Goal: Task Accomplishment & Management: Use online tool/utility

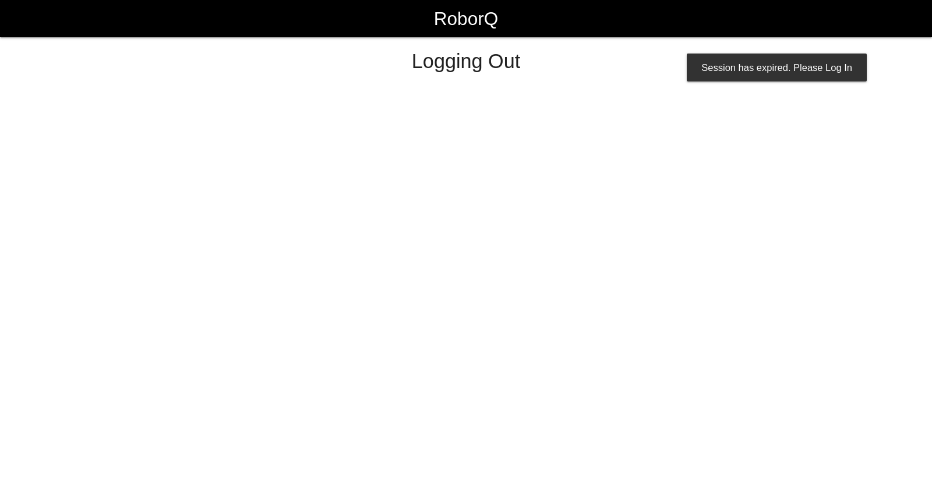
select select "Worker"
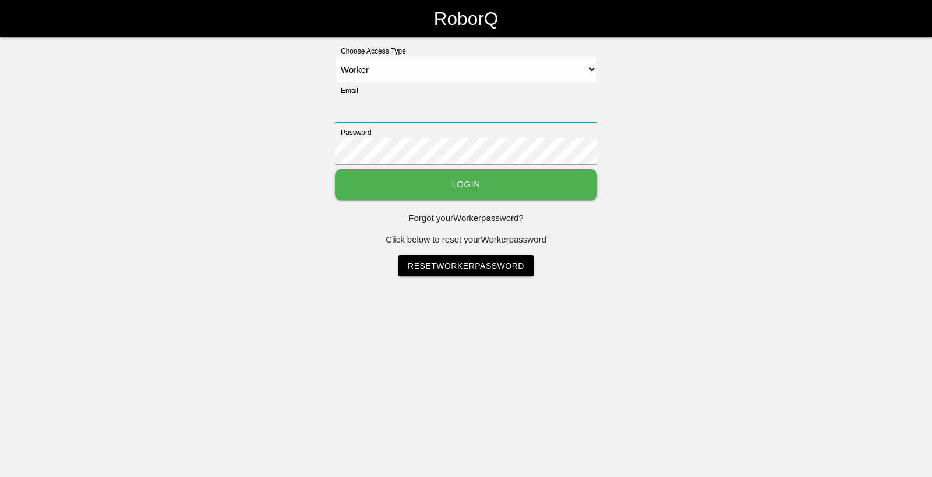
type input "[EMAIL_ADDRESS][DOMAIN_NAME]"
click at [516, 180] on button "Login" at bounding box center [466, 184] width 262 height 31
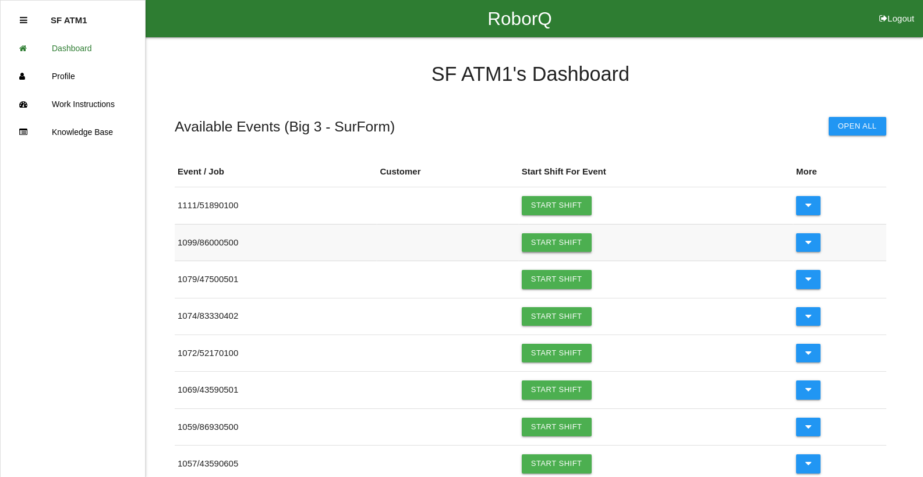
click at [562, 243] on link "Start Shift" at bounding box center [557, 242] width 70 height 19
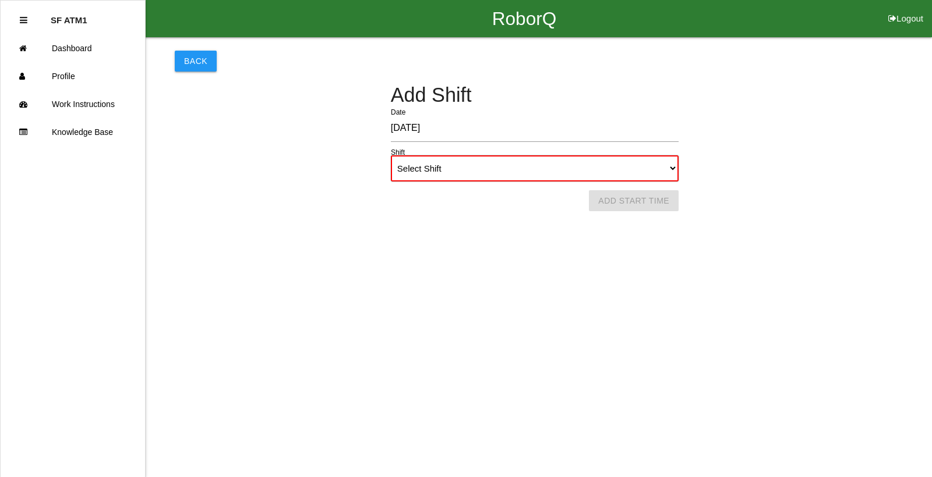
click at [671, 171] on select "Select Shift 1st Shift 2nd Shift 3rd Shift 4th Shift" at bounding box center [535, 168] width 288 height 26
select select "1"
click at [391, 155] on select "Select Shift 1st Shift 2nd Shift 3rd Shift 4th Shift" at bounding box center [535, 168] width 288 height 26
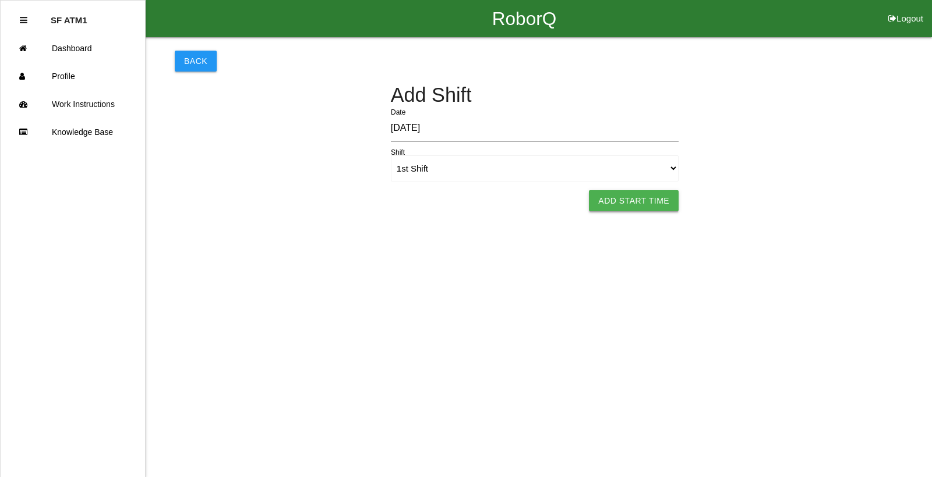
click at [609, 198] on button "Add Start Time" at bounding box center [634, 200] width 90 height 21
select select "6"
select select "24"
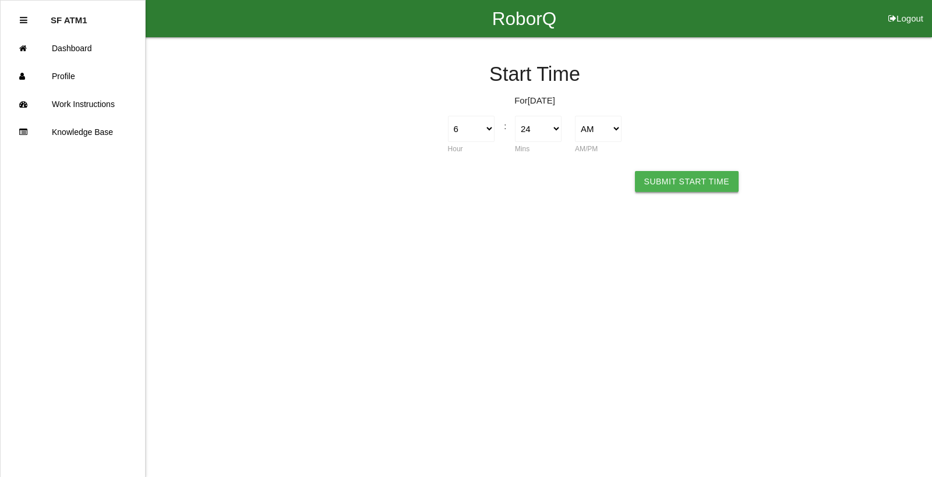
click at [659, 187] on button "Submit Start Time" at bounding box center [687, 181] width 104 height 21
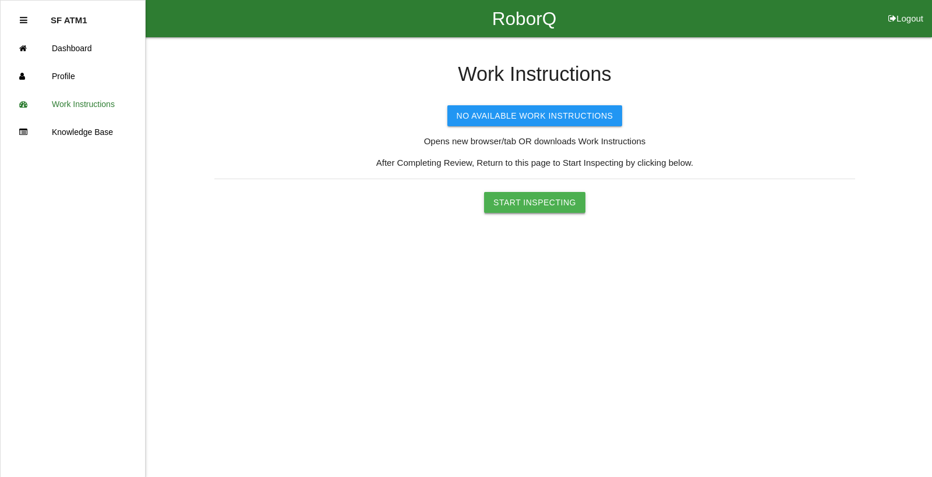
click at [568, 206] on button "Start Inspecting" at bounding box center [534, 202] width 101 height 21
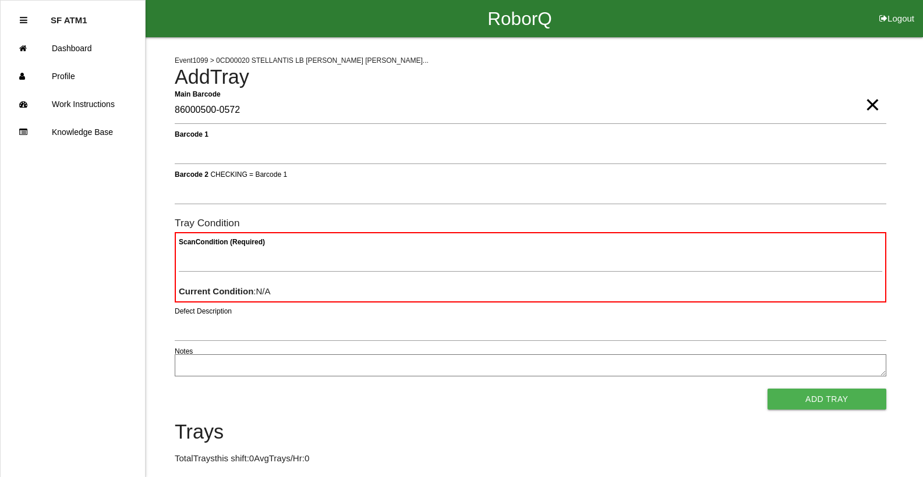
type Barcode "86000500-0572"
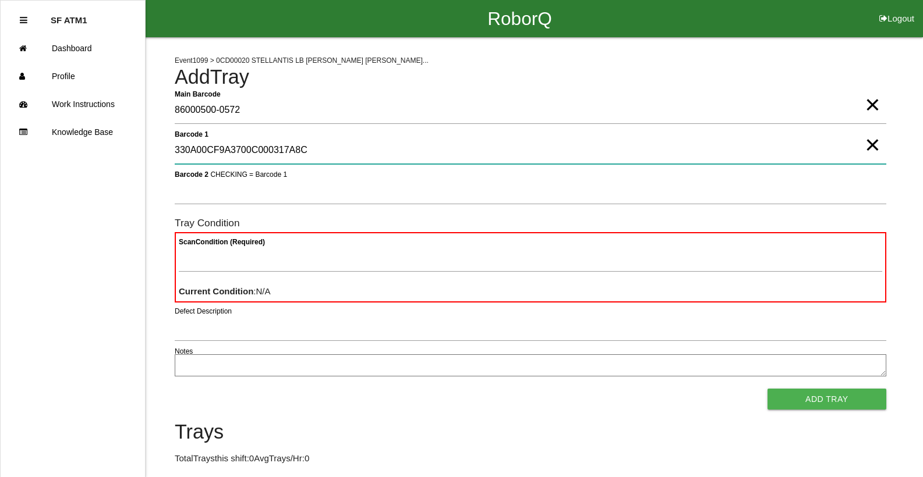
type 1 "330A00CF9A3700C000317A8C"
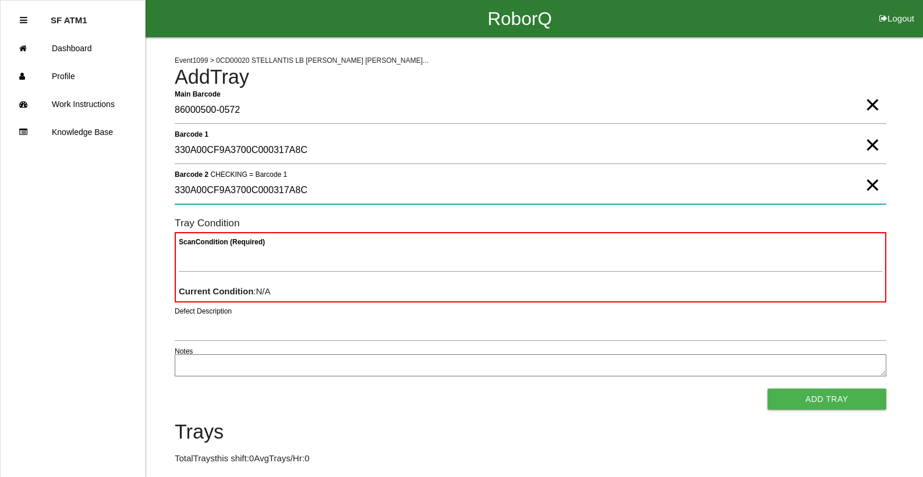
type 2 "330A00CF9A3700C000317A8C"
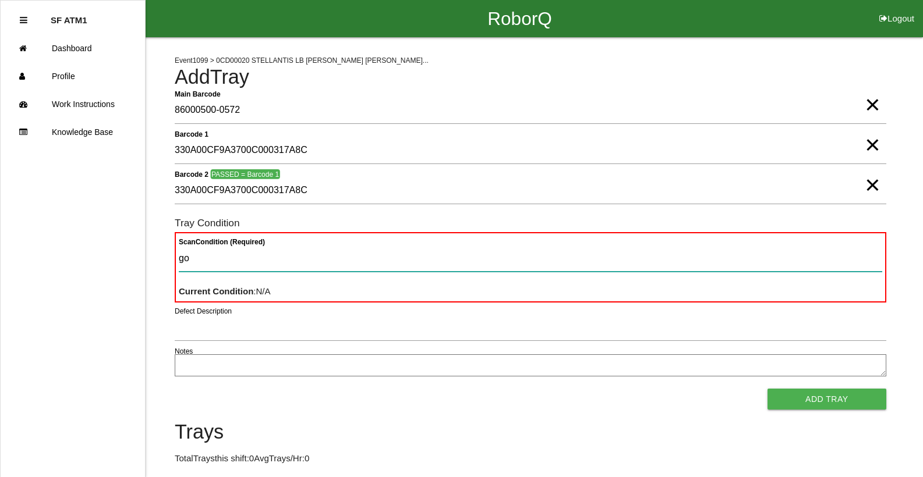
type Condition "goo"
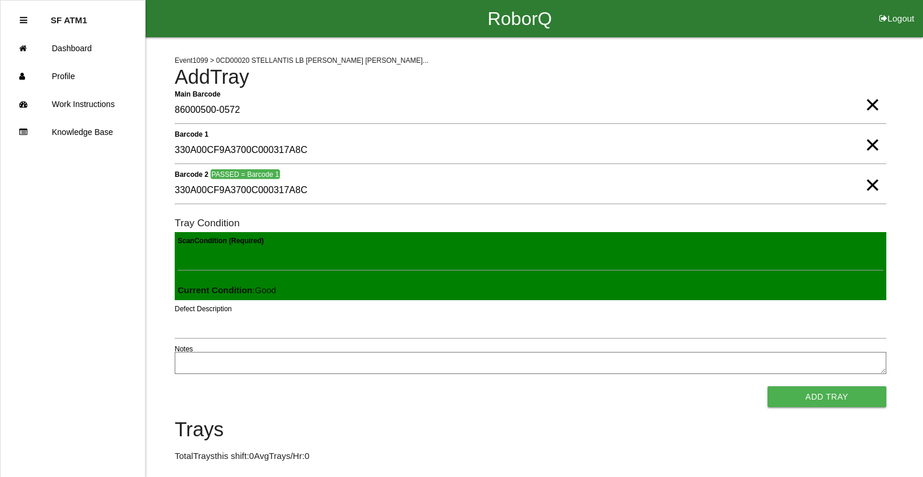
click at [767, 387] on button "Add Tray" at bounding box center [826, 397] width 119 height 21
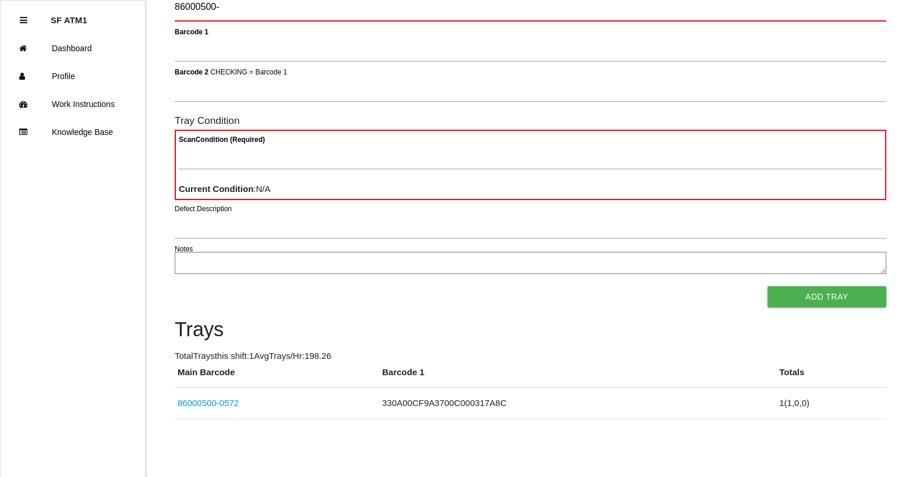
scroll to position [102, 0]
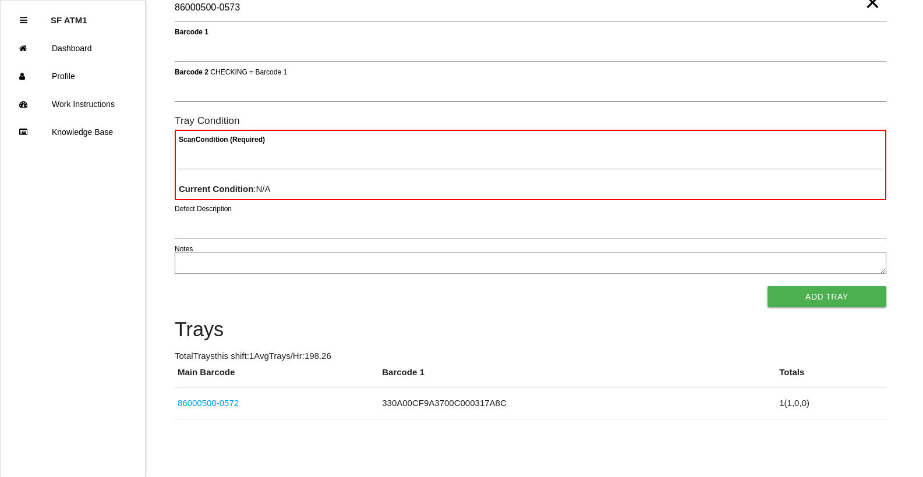
type Barcode "86000500-0573"
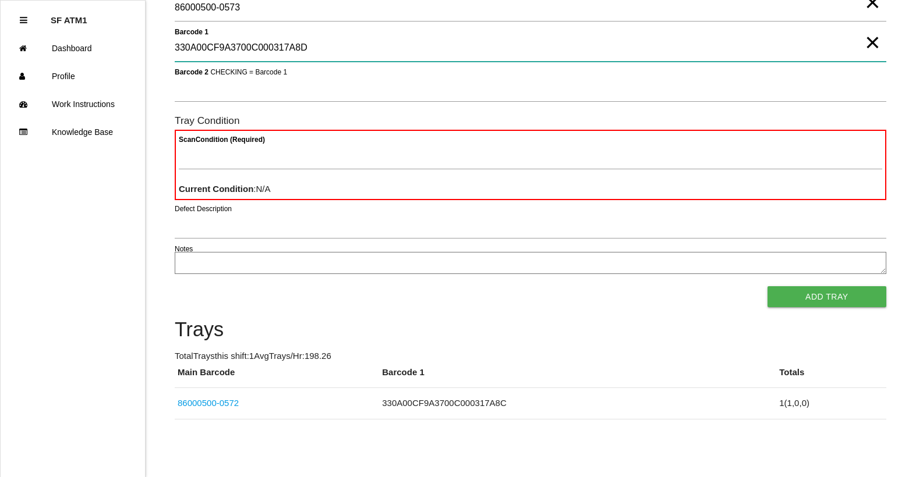
type 1 "330A00CF9A3700C000317A8D"
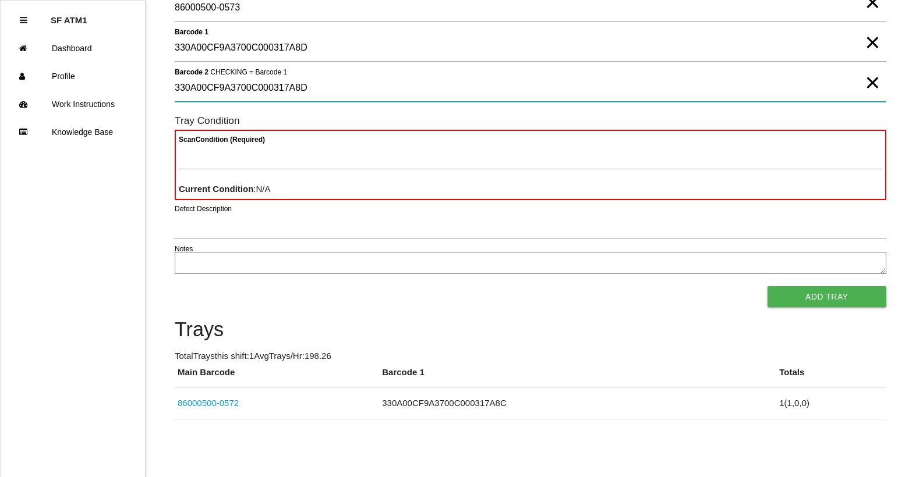
type 2 "330A00CF9A3700C000317A8D"
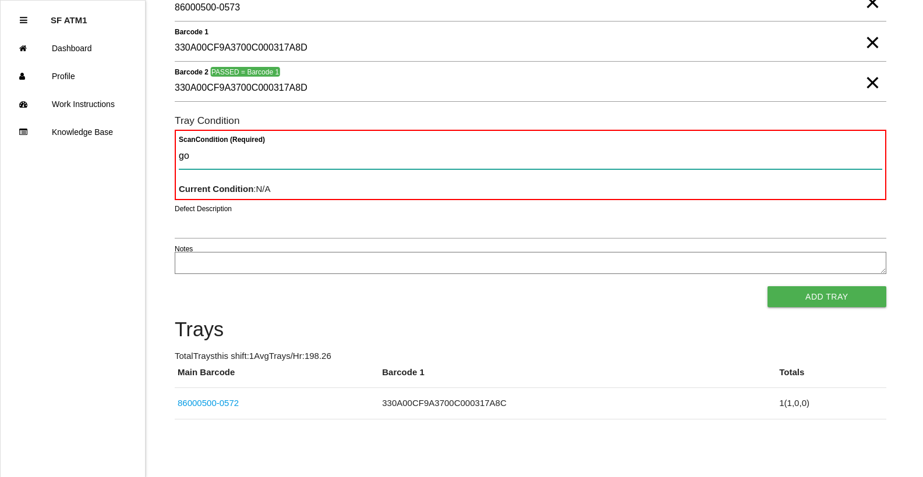
type Condition "goo"
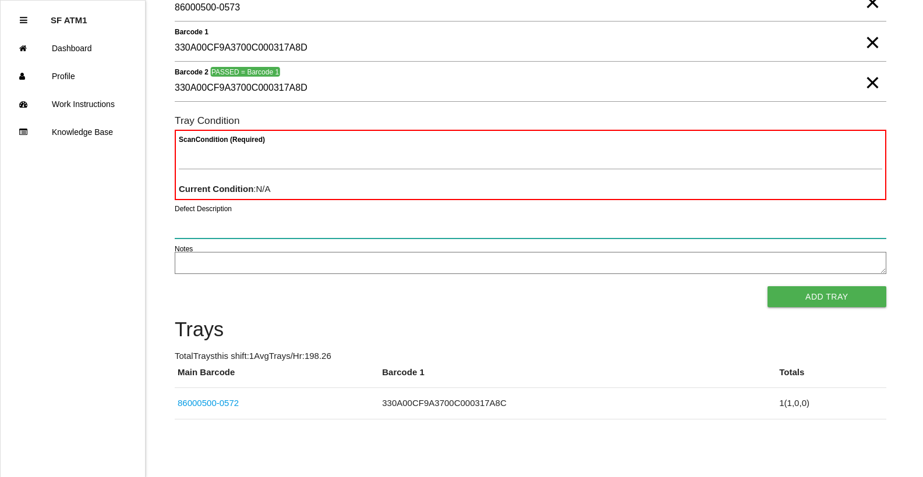
scroll to position [100, 0]
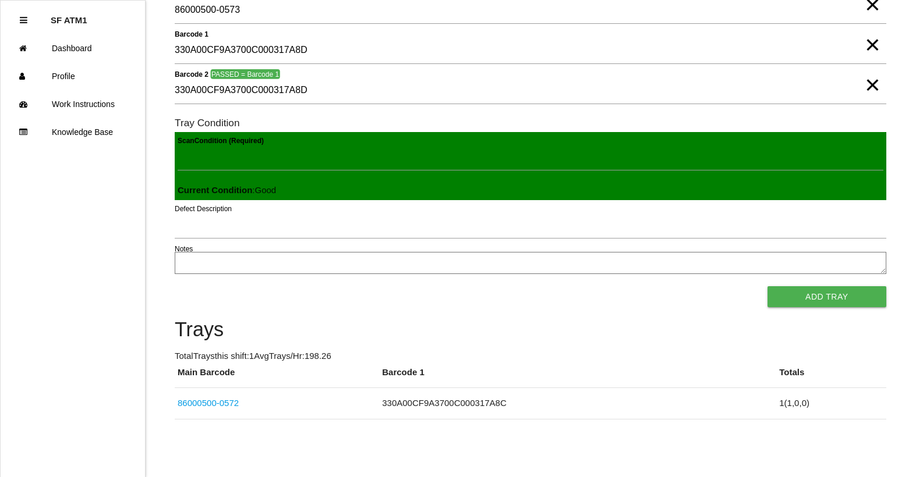
click at [767, 286] on button "Add Tray" at bounding box center [826, 296] width 119 height 21
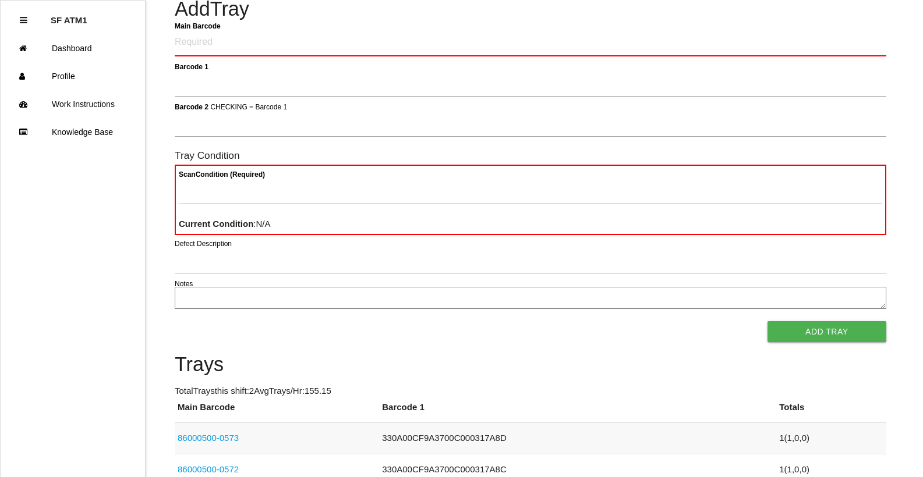
scroll to position [0, 0]
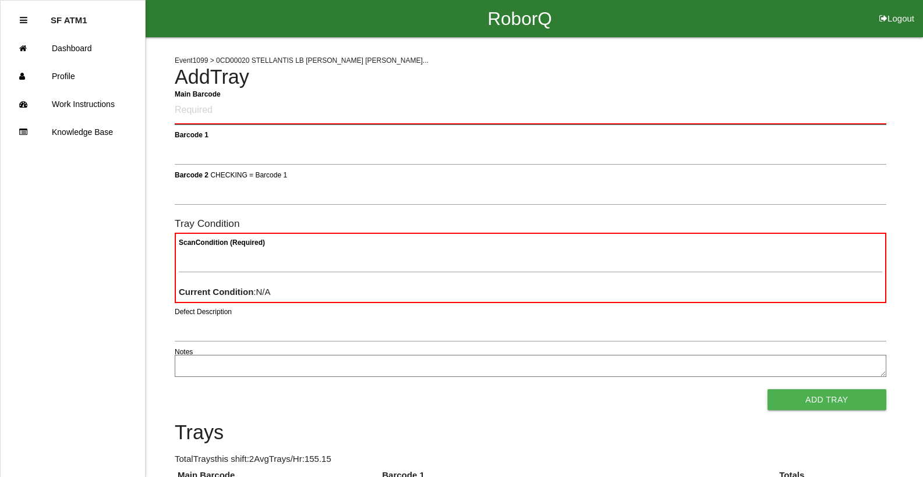
click at [225, 114] on Barcode "Main Barcode" at bounding box center [531, 110] width 712 height 27
type Barcode "86000500-0574"
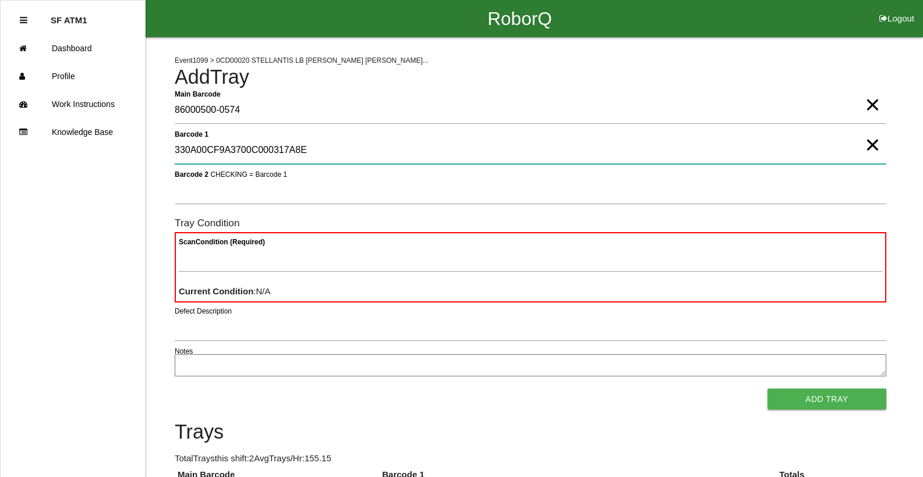
type 1 "330A00CF9A3700C000317A8E"
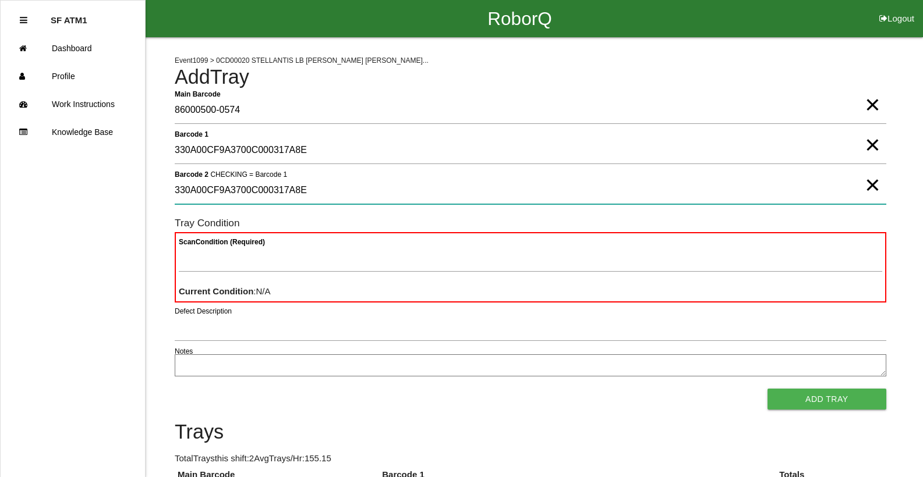
type 2 "330A00CF9A3700C000317A8E"
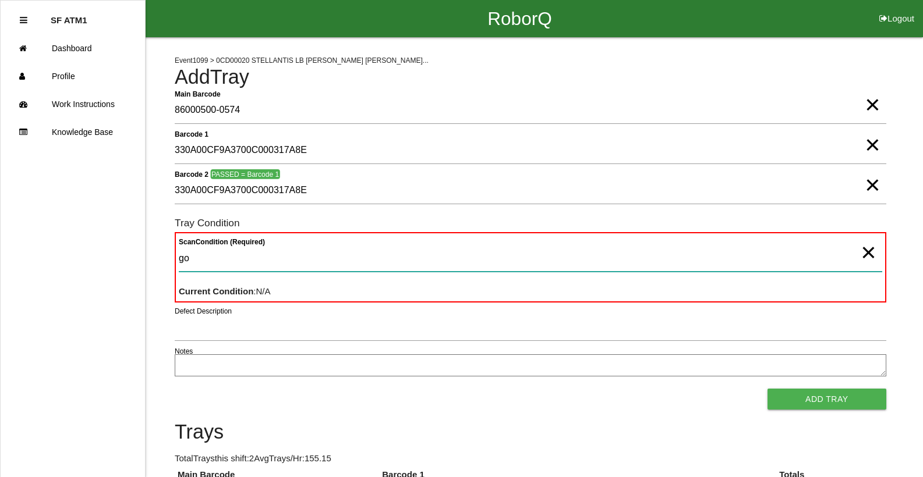
type Condition "goo"
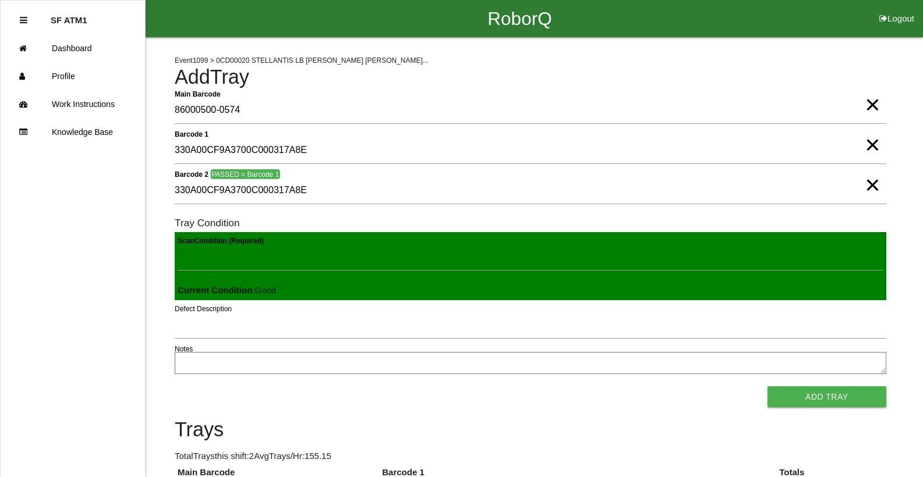
click at [872, 103] on span "×" at bounding box center [872, 93] width 15 height 23
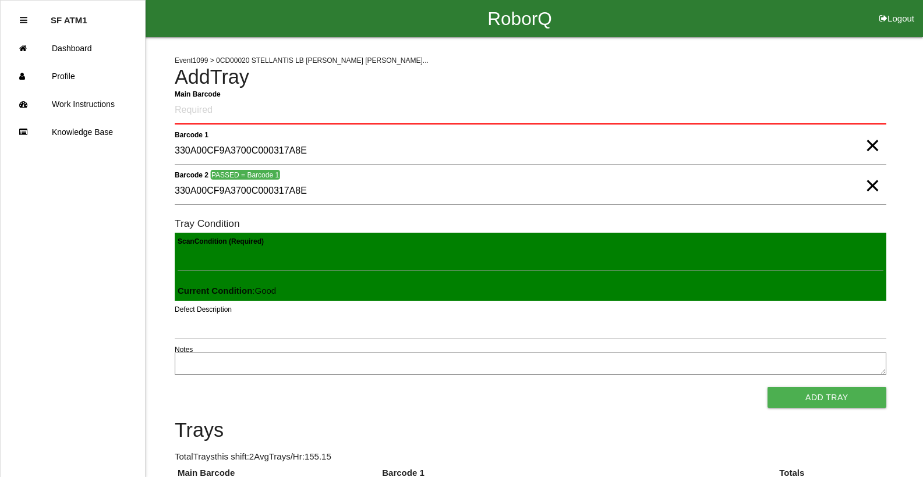
click at [869, 146] on span "×" at bounding box center [872, 133] width 15 height 23
click at [874, 183] on span "×" at bounding box center [872, 173] width 15 height 23
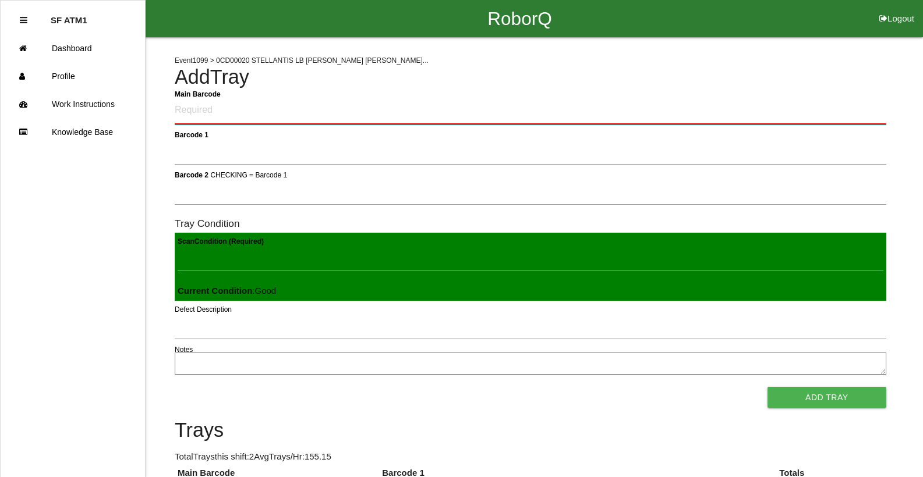
click at [186, 109] on Barcode "Main Barcode" at bounding box center [531, 110] width 712 height 27
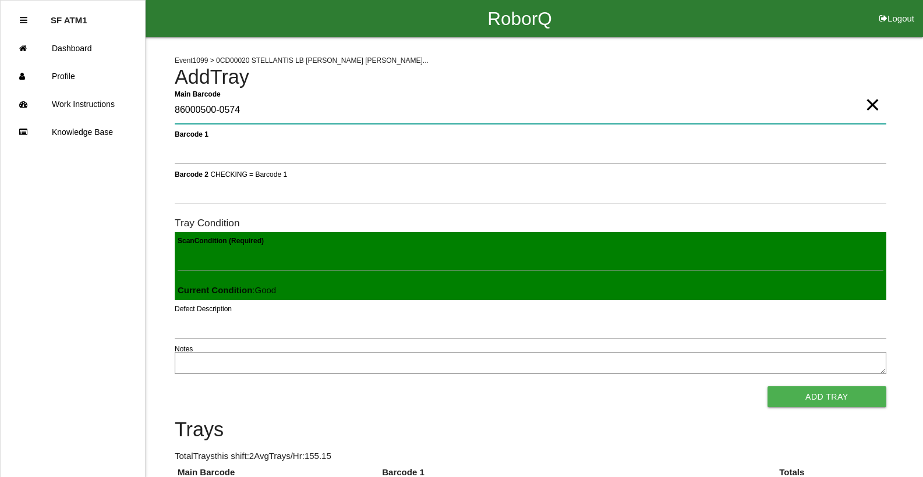
type Barcode "86000500-0574"
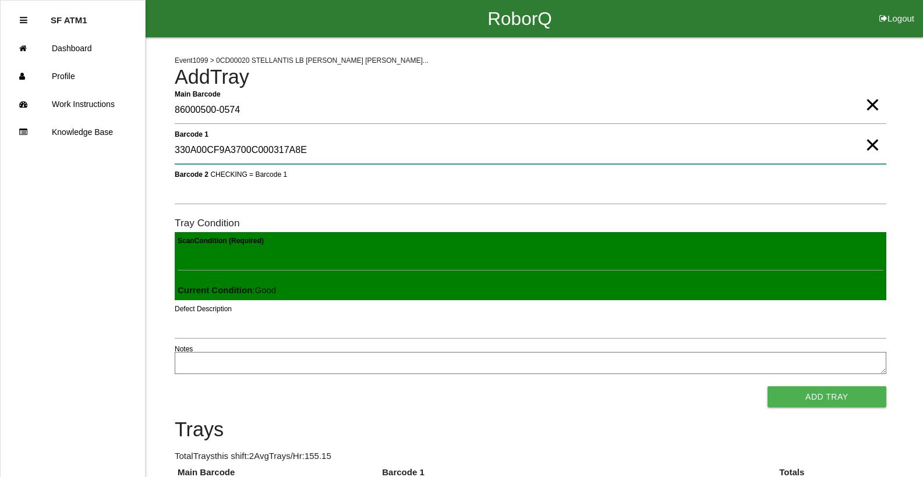
type 1 "330A00CF9A3700C000317A8E"
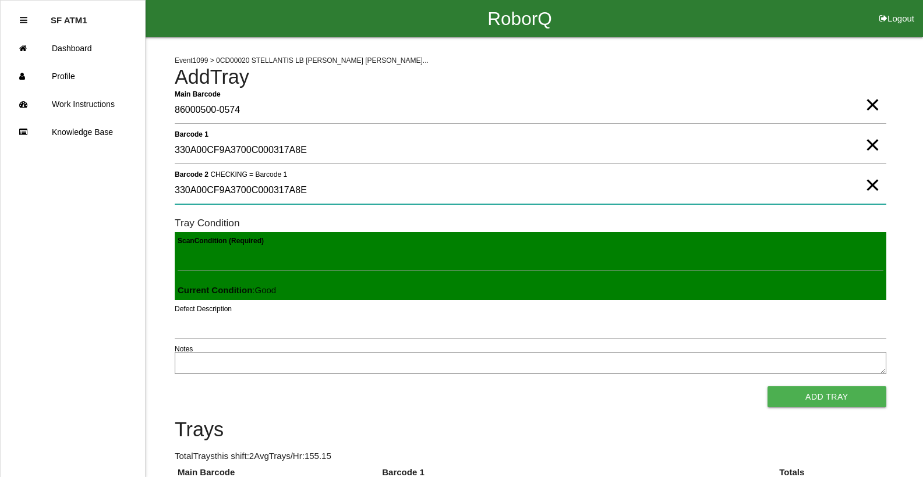
type 2 "330A00CF9A3700C000317A8E"
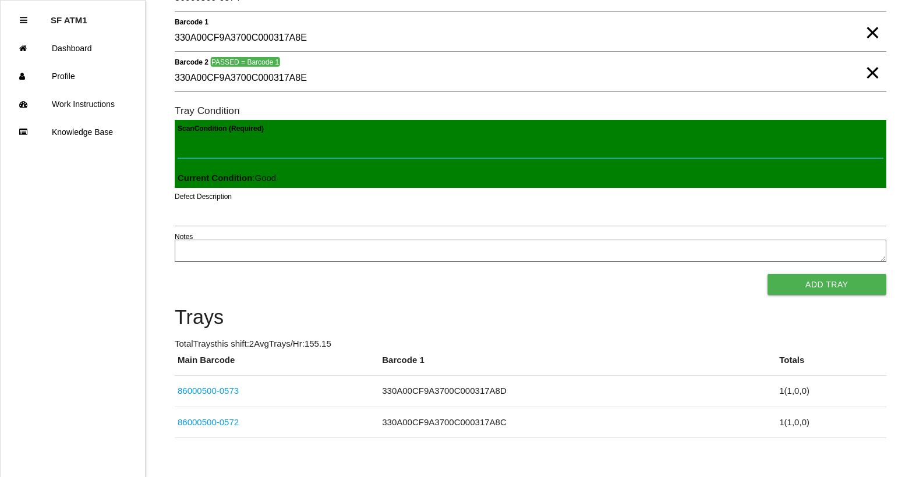
scroll to position [131, 0]
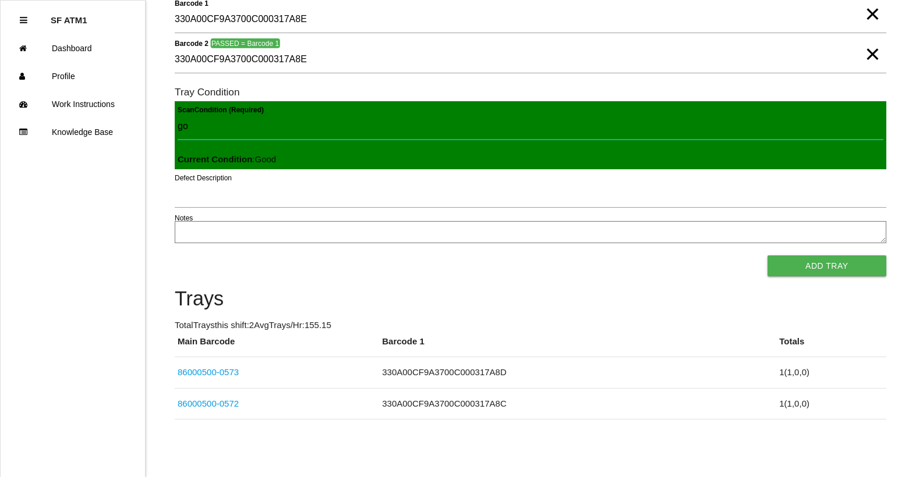
type Condition "goo"
click at [767, 256] on button "Add Tray" at bounding box center [826, 266] width 119 height 21
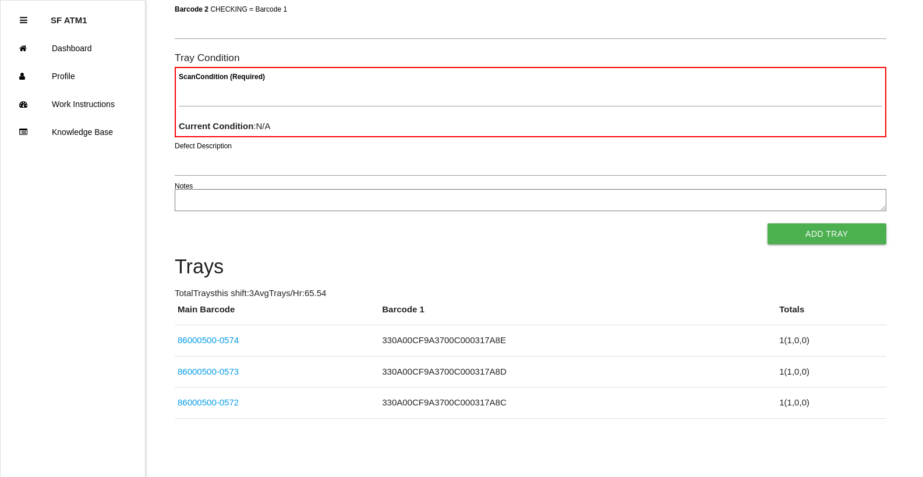
scroll to position [104, 0]
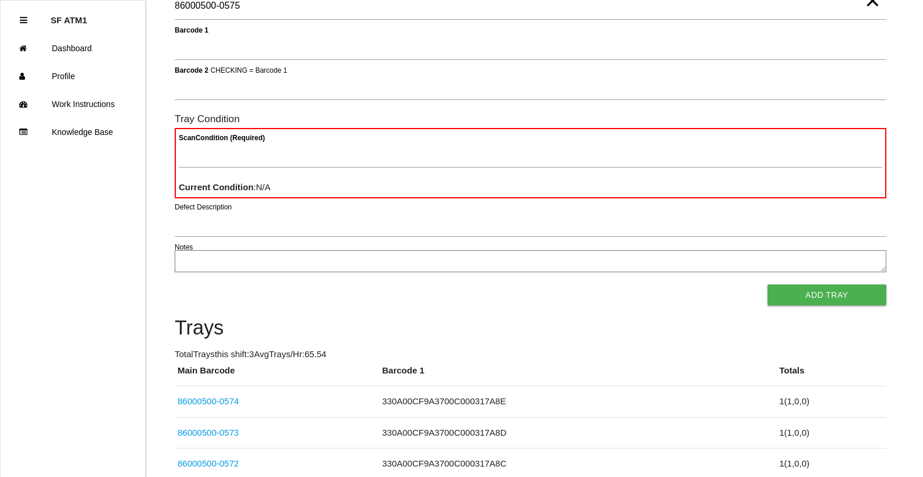
type Barcode "86000500-0575"
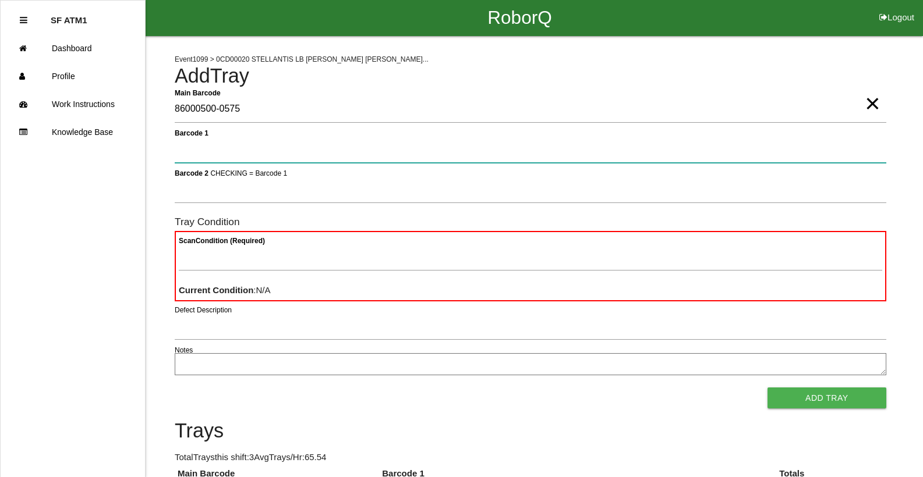
scroll to position [0, 0]
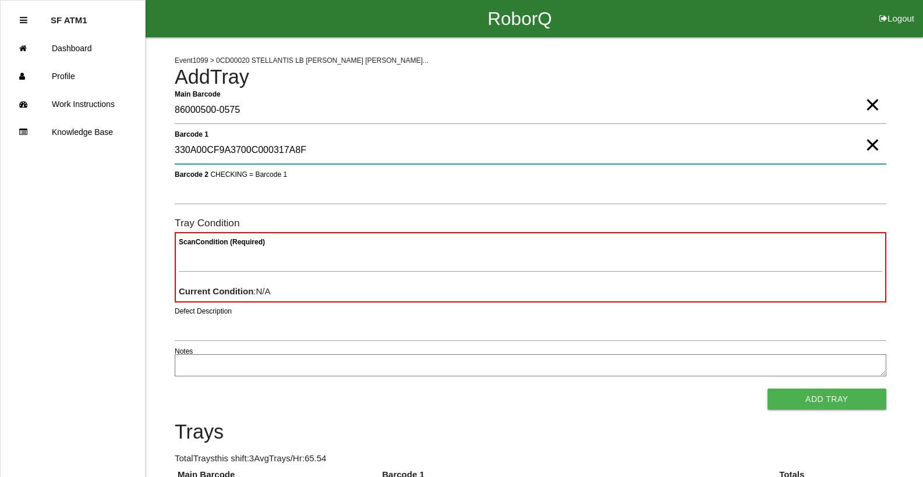
type 1 "330A00CF9A3700C000317A8F"
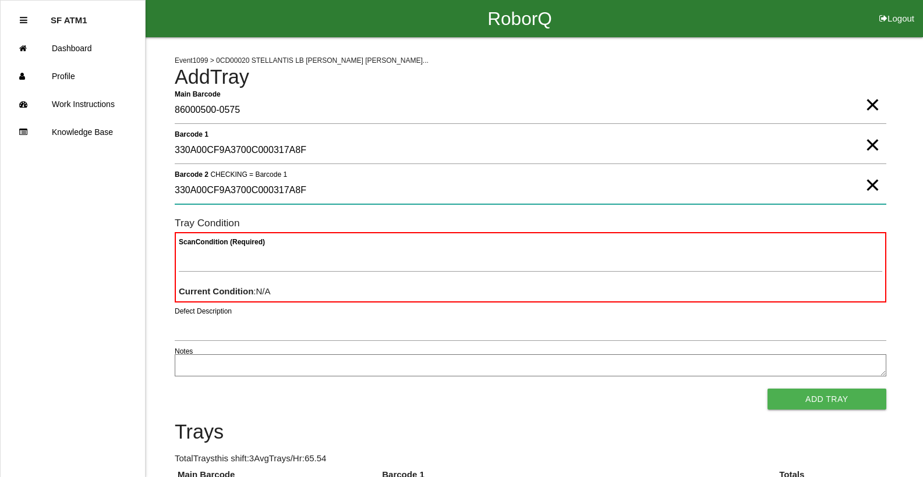
type 2 "330A00CF9A3700C000317A8F"
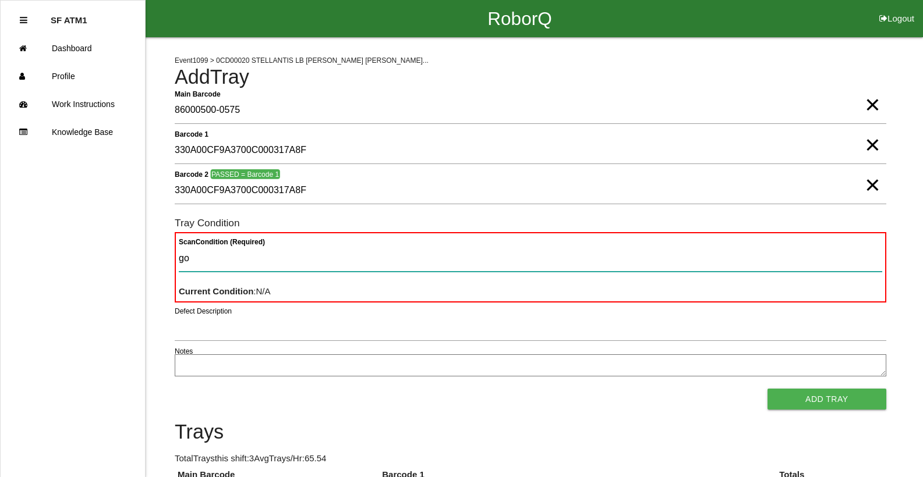
type Condition "goo"
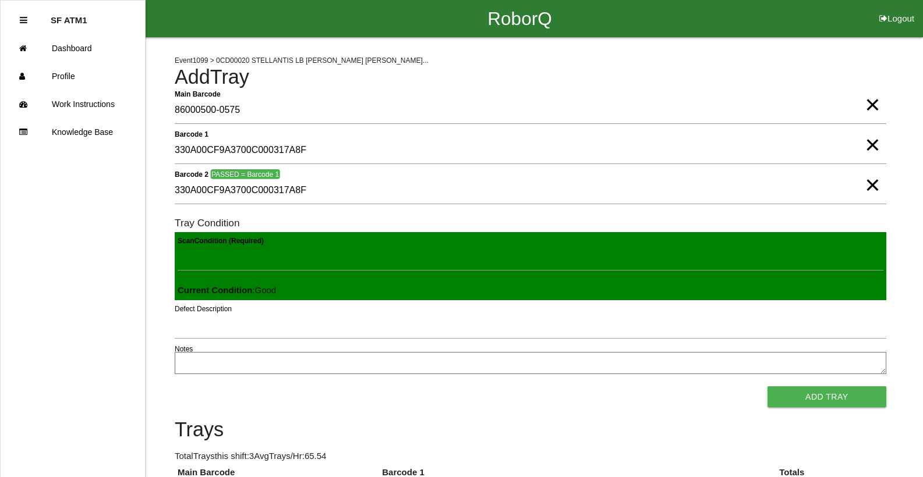
click at [767, 387] on button "Add Tray" at bounding box center [826, 397] width 119 height 21
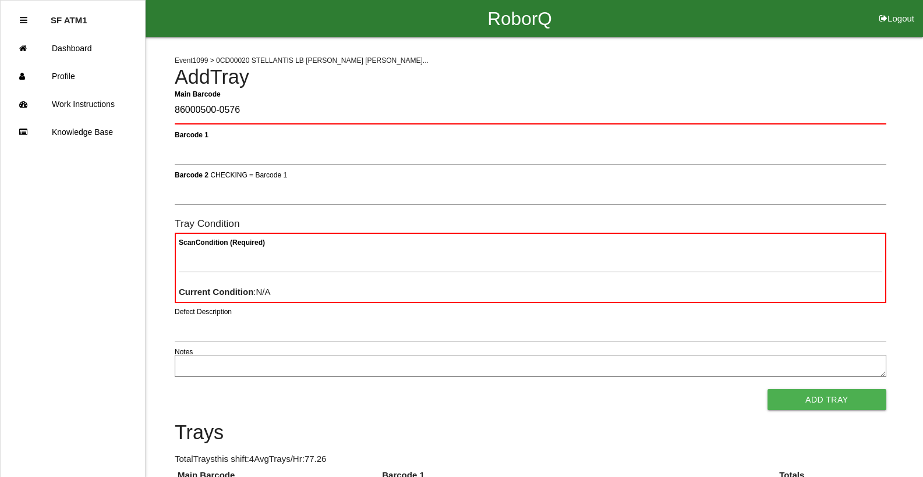
type Barcode "86000500-0576"
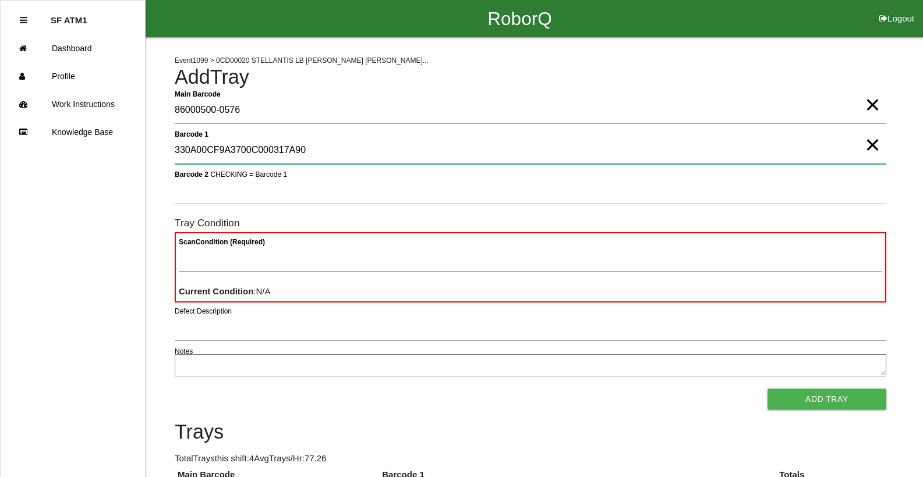
type 1 "330A00CF9A3700C000317A90"
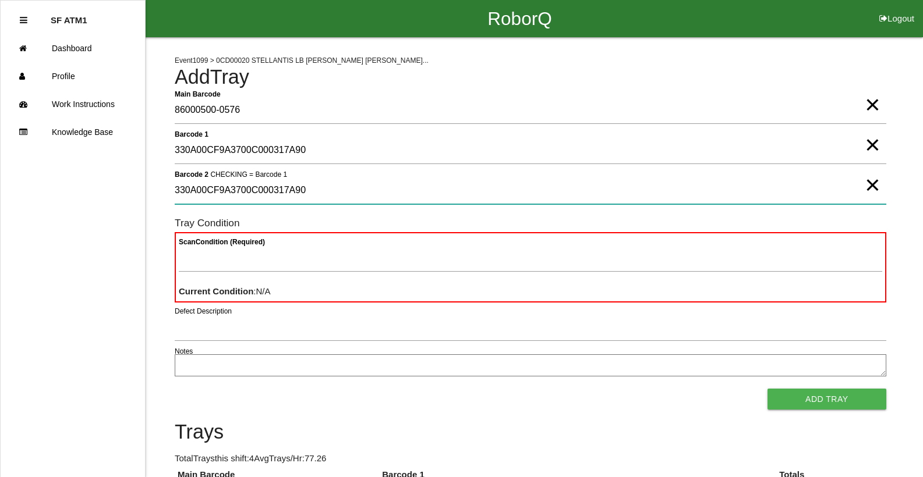
type 2 "330A00CF9A3700C000317A90"
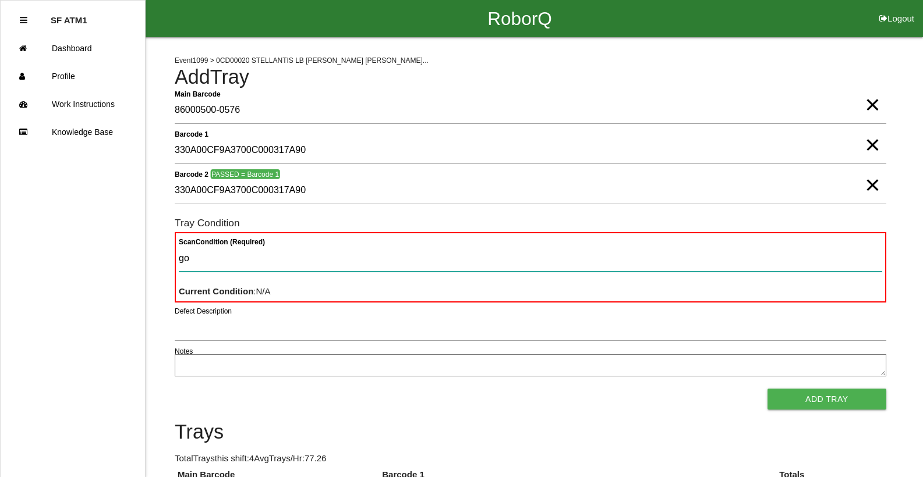
type Condition "goo"
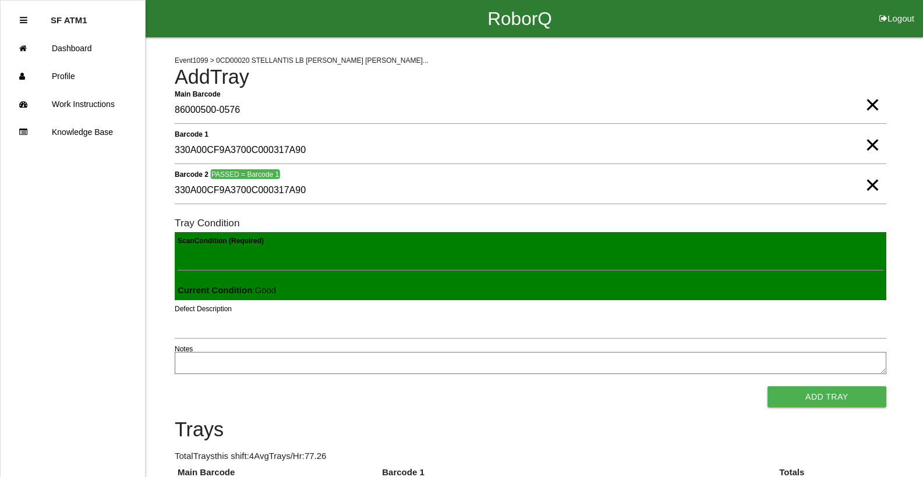
click at [767, 387] on button "Add Tray" at bounding box center [826, 397] width 119 height 21
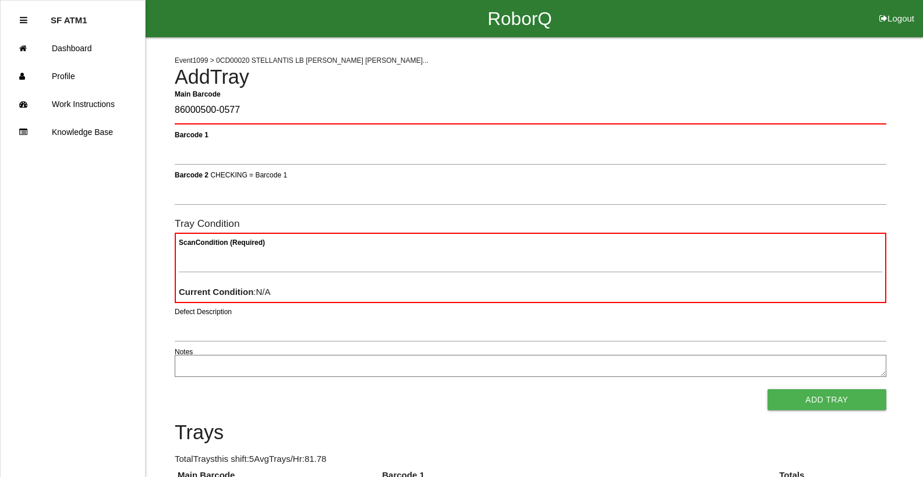
type Barcode "86000500-0577"
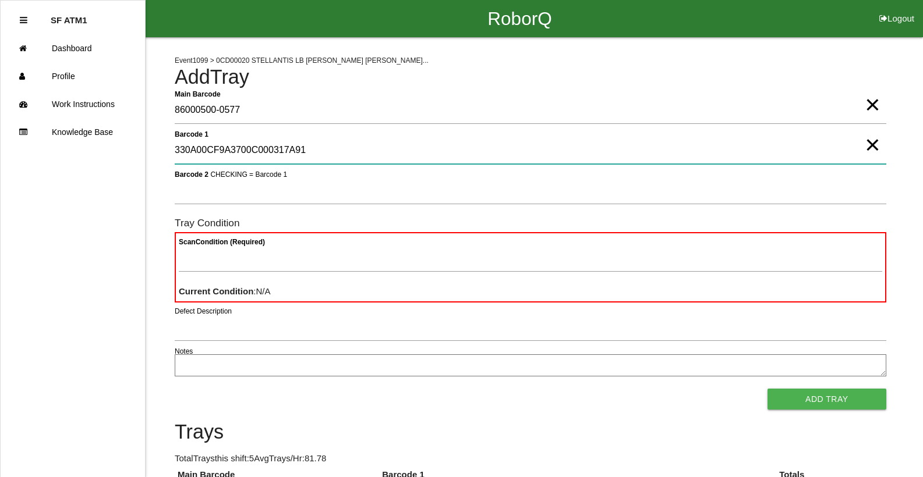
type 1 "330A00CF9A3700C000317A91"
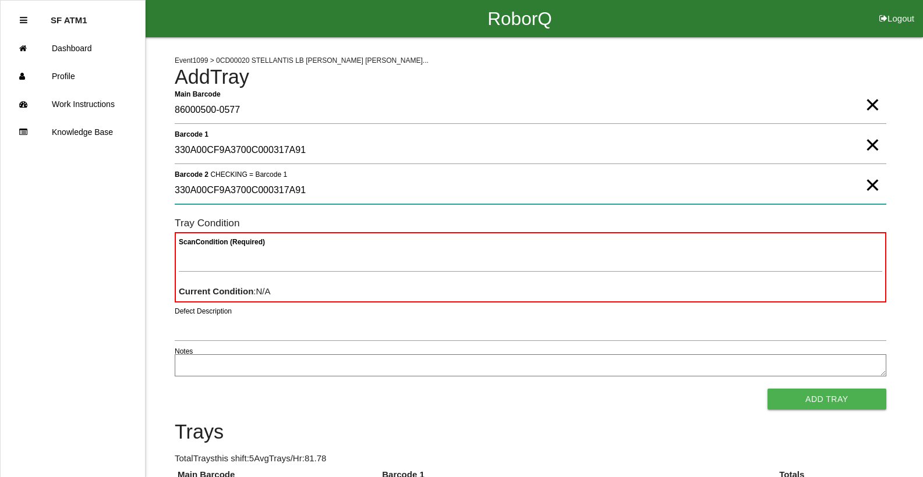
type 2 "330A00CF9A3700C000317A91"
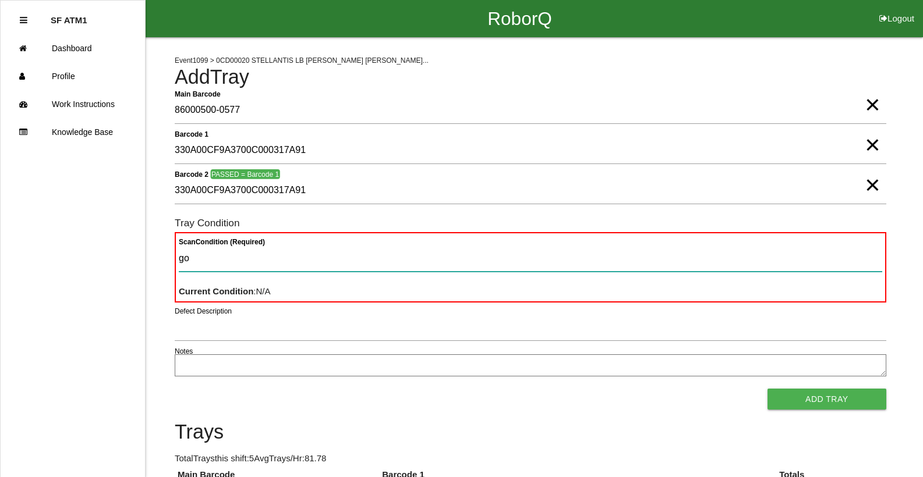
type Condition "goo"
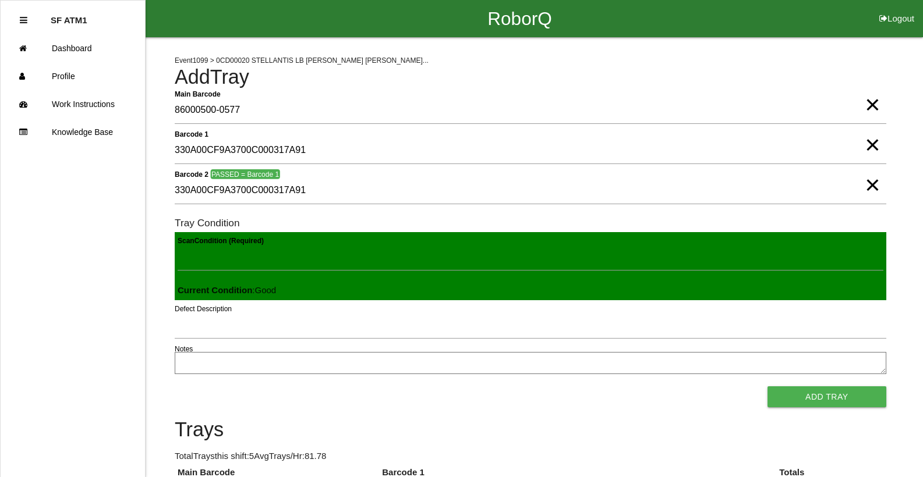
click at [767, 387] on button "Add Tray" at bounding box center [826, 397] width 119 height 21
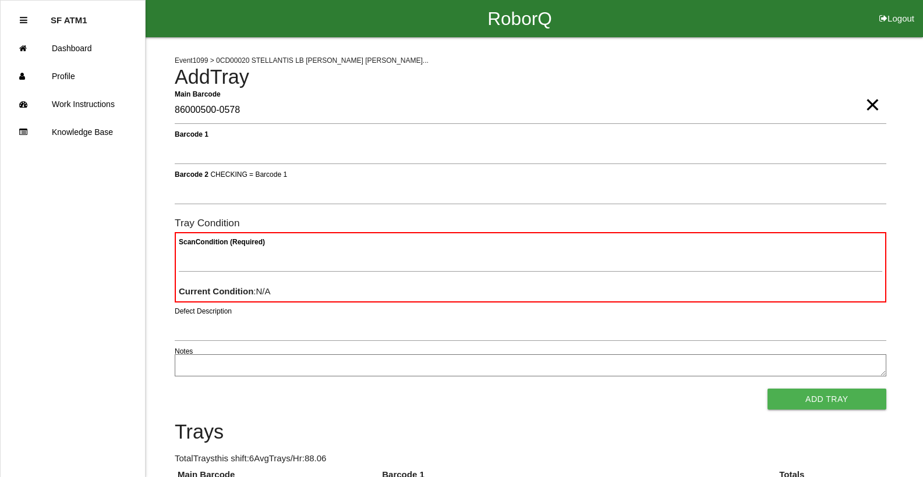
type Barcode "86000500-0578"
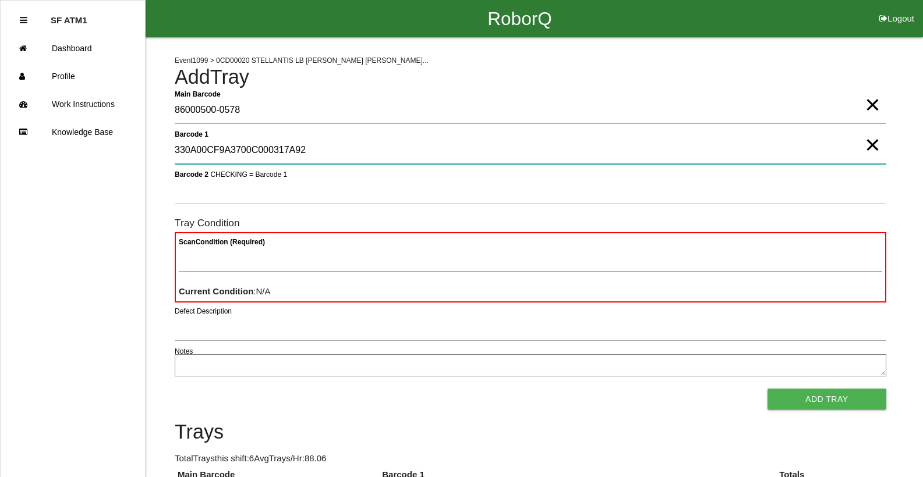
type 1 "330A00CF9A3700C000317A92"
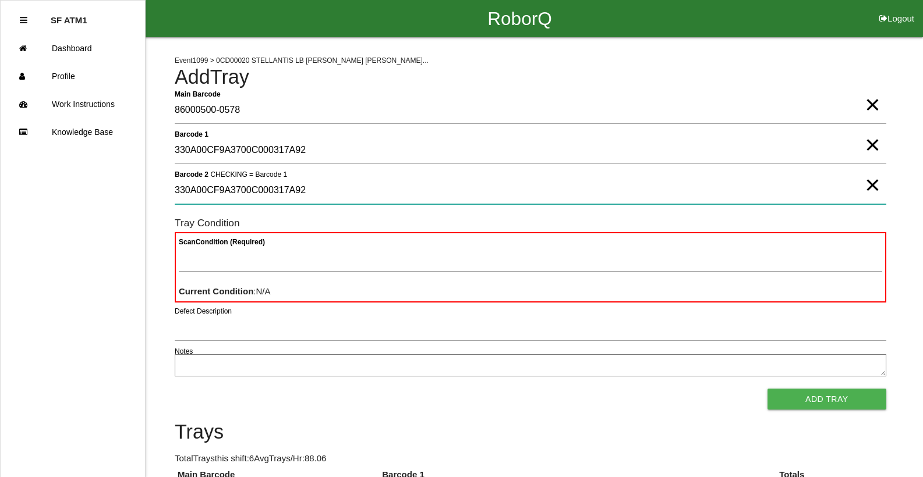
type 2 "330A00CF9A3700C000317A92"
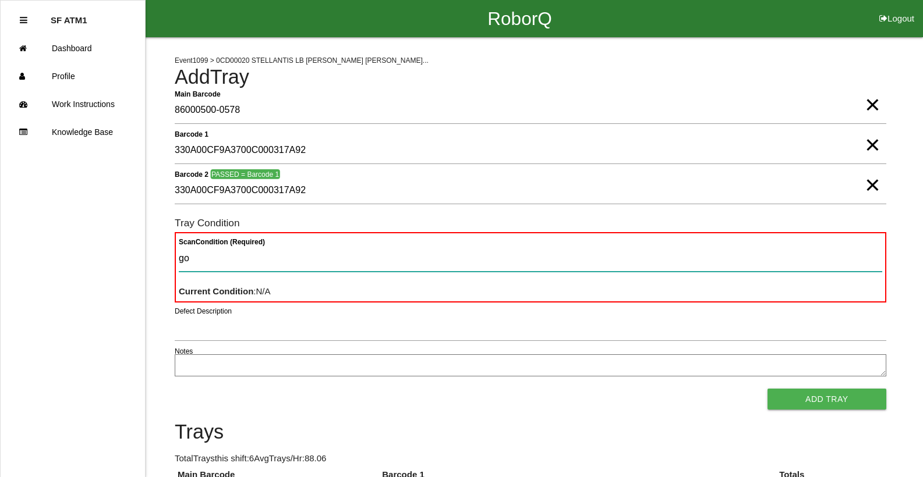
type Condition "goo"
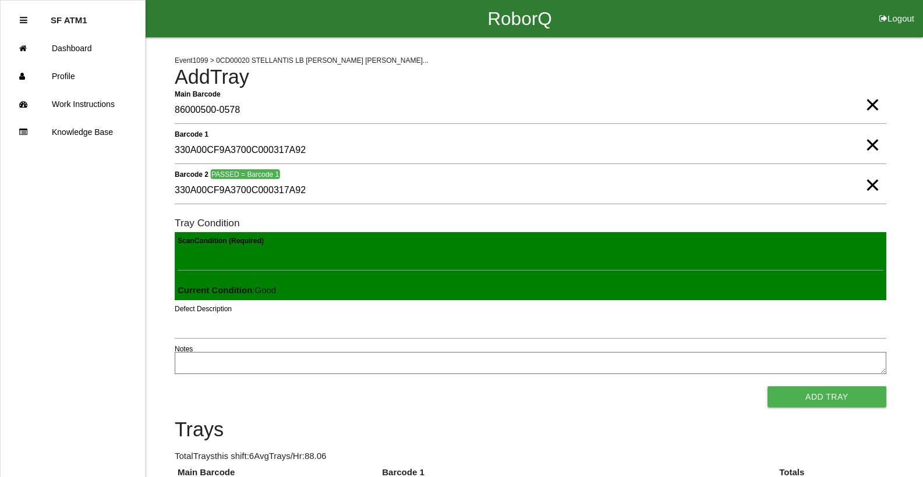
click at [767, 387] on button "Add Tray" at bounding box center [826, 397] width 119 height 21
